Goal: Task Accomplishment & Management: Manage account settings

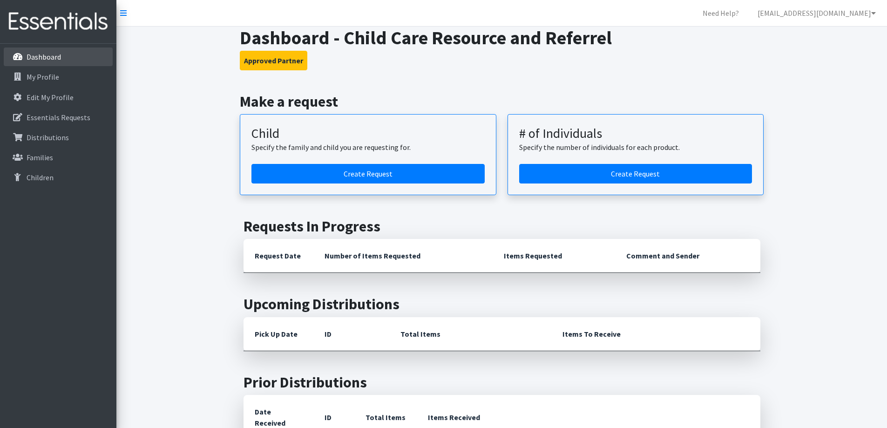
click at [50, 54] on p "Dashboard" at bounding box center [44, 56] width 34 height 9
click at [52, 77] on p "My Profile" at bounding box center [43, 76] width 33 height 9
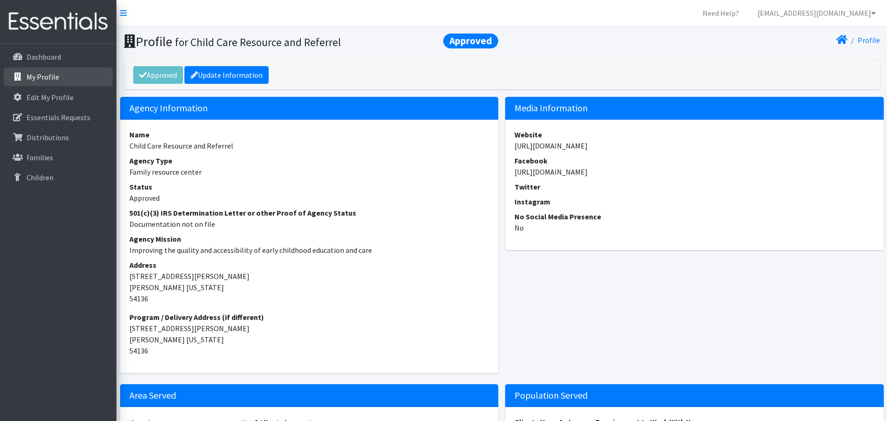
click at [45, 84] on link "My Profile" at bounding box center [58, 77] width 109 height 19
click at [68, 83] on link "My Profile" at bounding box center [58, 77] width 109 height 19
click at [851, 6] on link "[EMAIL_ADDRESS][DOMAIN_NAME]" at bounding box center [816, 13] width 133 height 19
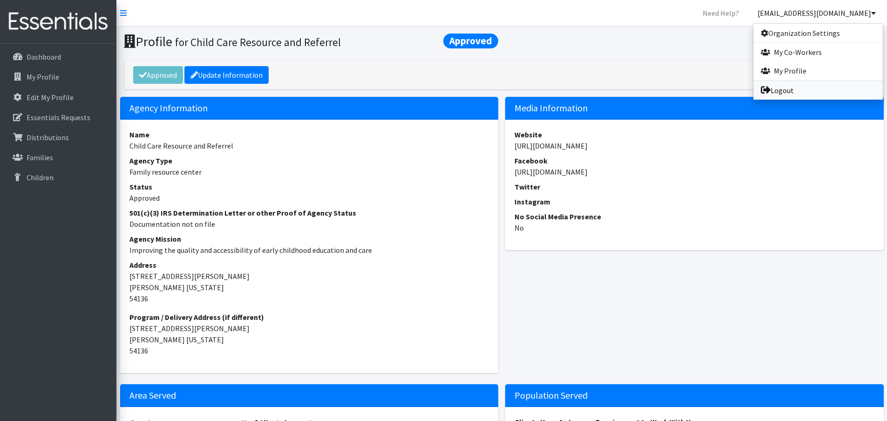
click at [799, 89] on link "Logout" at bounding box center [818, 90] width 129 height 19
